Goal: Information Seeking & Learning: Learn about a topic

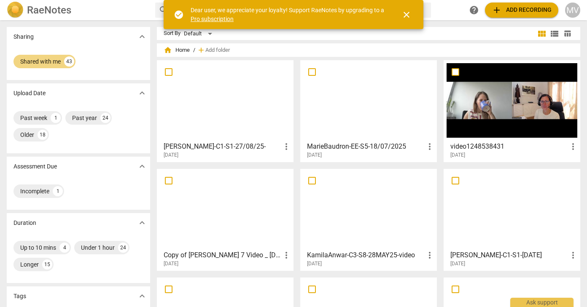
click at [252, 101] on div at bounding box center [225, 100] width 131 height 75
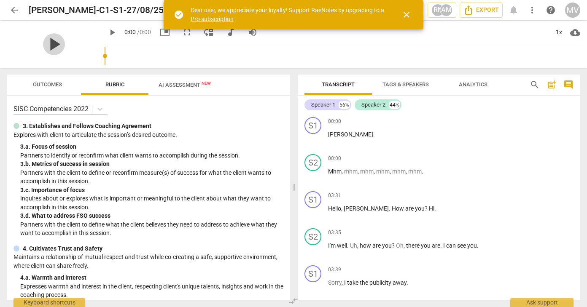
click at [59, 41] on span "play_arrow" at bounding box center [54, 44] width 22 height 22
click at [408, 11] on span "close" at bounding box center [406, 15] width 10 height 10
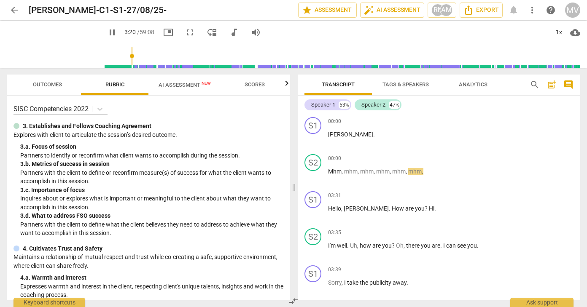
drag, startPoint x: 99, startPoint y: 55, endPoint x: 122, endPoint y: 58, distance: 23.4
click at [122, 58] on input "range" at bounding box center [342, 56] width 475 height 27
drag, startPoint x: 122, startPoint y: 56, endPoint x: 132, endPoint y: 58, distance: 10.7
click at [132, 58] on input "range" at bounding box center [342, 56] width 475 height 27
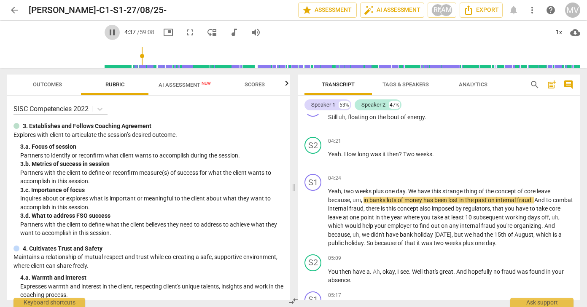
click at [107, 28] on span "pause" at bounding box center [112, 32] width 10 height 10
click at [107, 30] on span "play_arrow" at bounding box center [112, 32] width 10 height 10
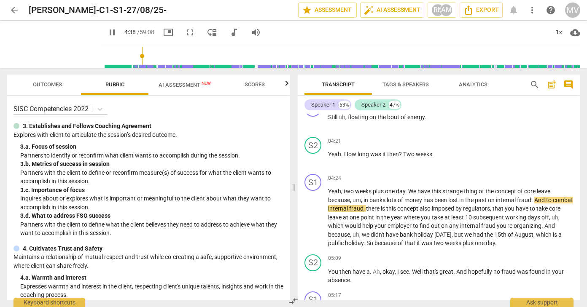
click at [107, 33] on span "pause" at bounding box center [112, 32] width 10 height 10
type input "279"
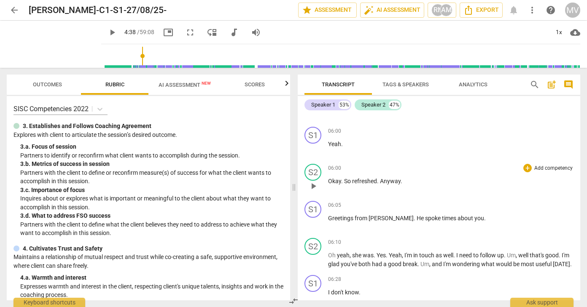
scroll to position [894, 0]
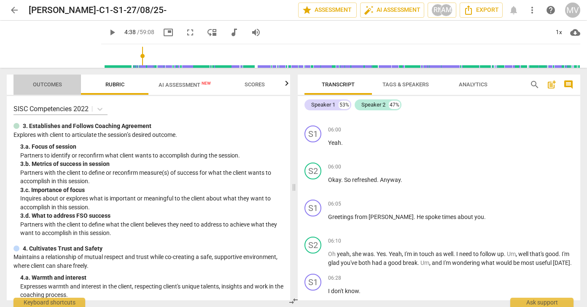
click at [50, 81] on span "Outcomes" at bounding box center [47, 84] width 29 height 6
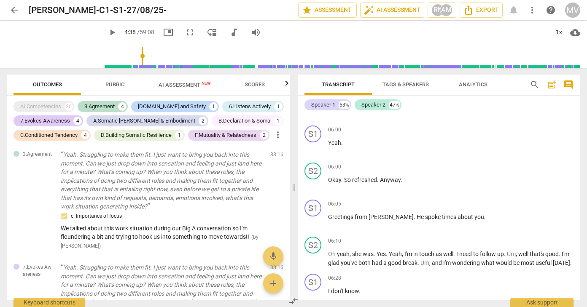
scroll to position [814, 0]
